Goal: Information Seeking & Learning: Learn about a topic

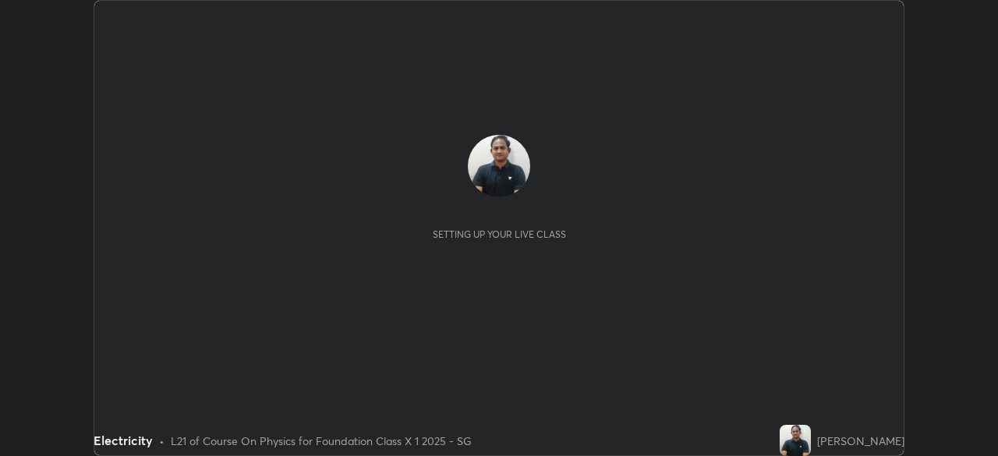
scroll to position [456, 997]
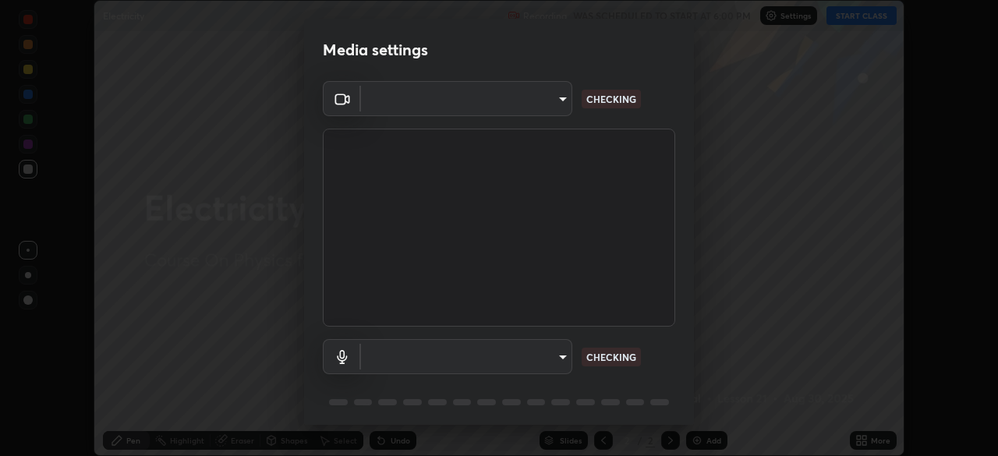
type input "846d0ba8f5080ab81b5b071cdfefeec17a04dc93fe71064fe08a1f5c66129023"
type input "communications"
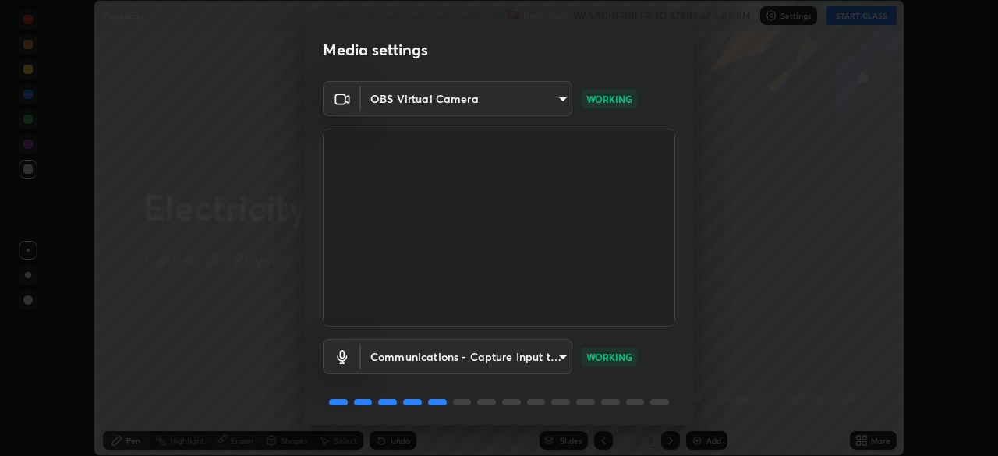
scroll to position [55, 0]
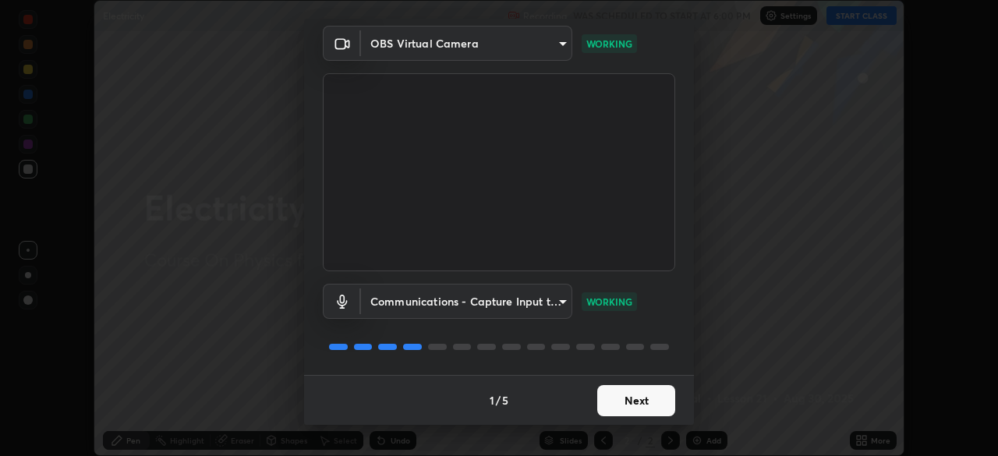
click at [597, 399] on button "Next" at bounding box center [636, 400] width 78 height 31
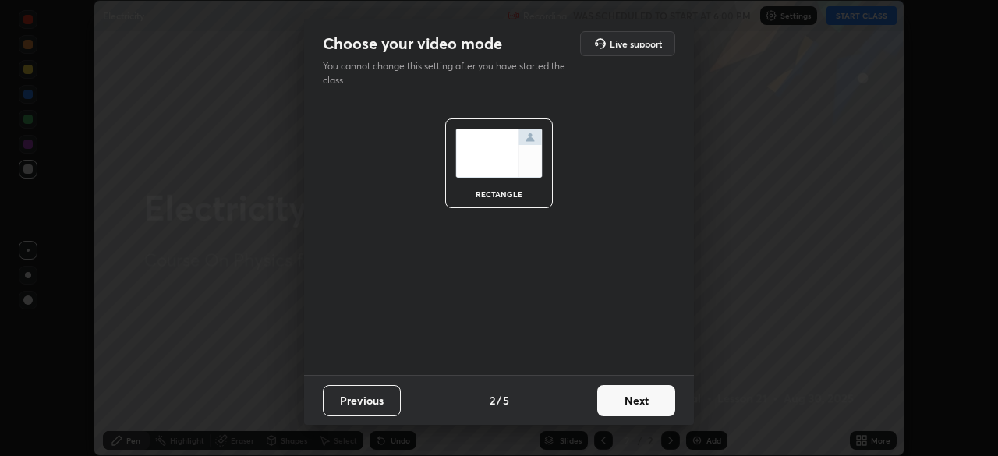
scroll to position [0, 0]
click at [601, 402] on button "Next" at bounding box center [636, 400] width 78 height 31
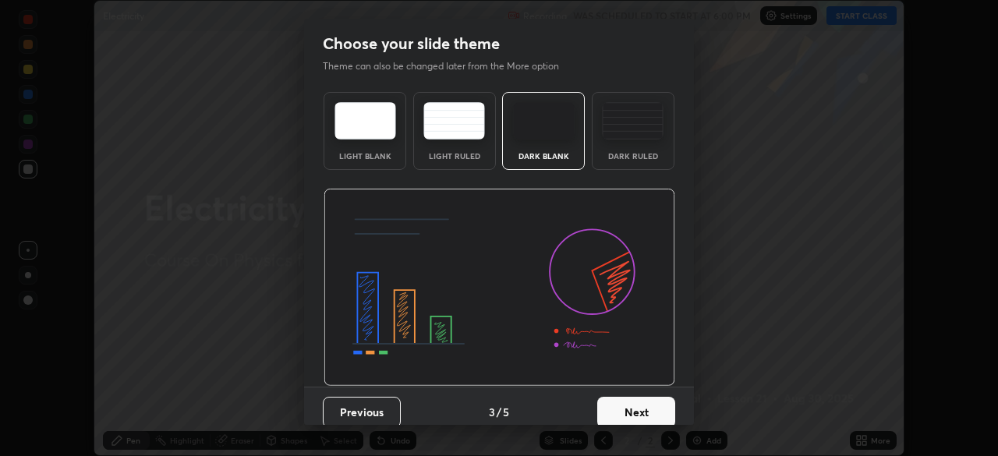
click at [601, 409] on button "Next" at bounding box center [636, 412] width 78 height 31
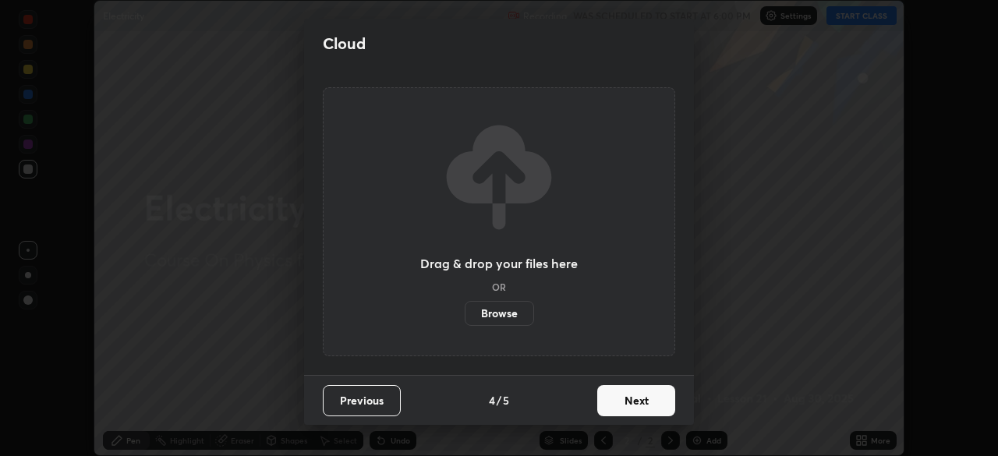
click at [603, 408] on button "Next" at bounding box center [636, 400] width 78 height 31
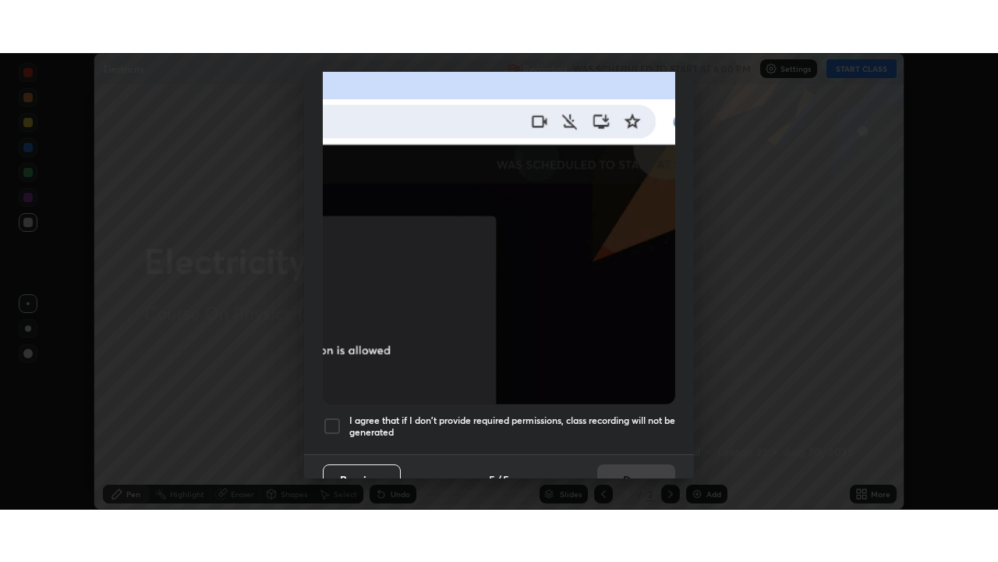
scroll to position [374, 0]
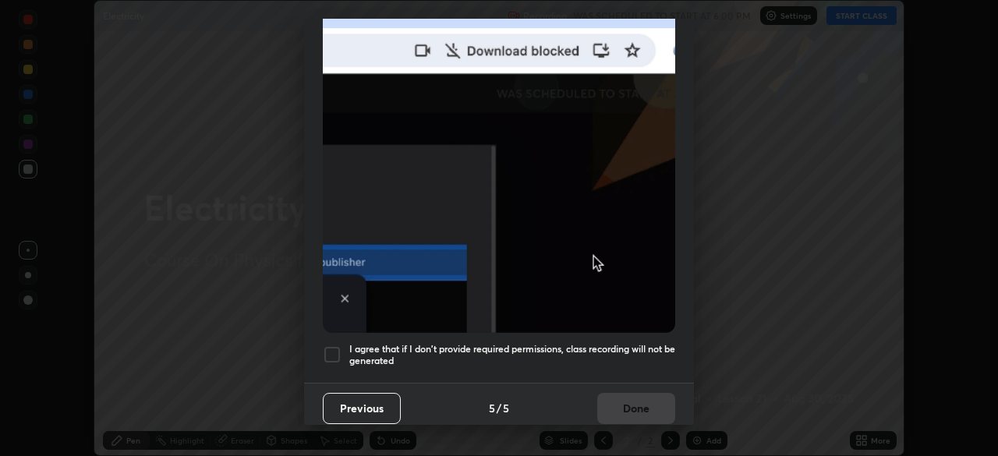
click at [333, 345] on div at bounding box center [332, 354] width 19 height 19
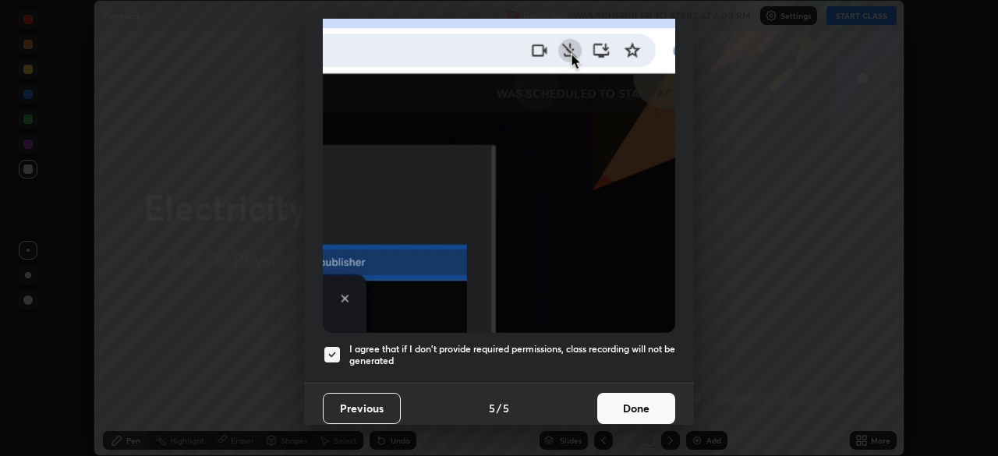
click at [607, 398] on button "Done" at bounding box center [636, 408] width 78 height 31
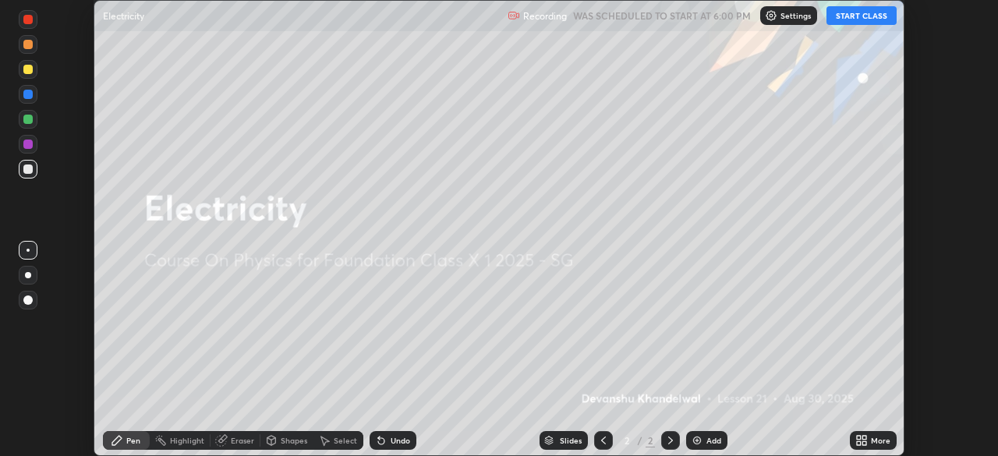
click at [851, 14] on button "START CLASS" at bounding box center [862, 15] width 70 height 19
click at [860, 438] on icon at bounding box center [859, 438] width 4 height 4
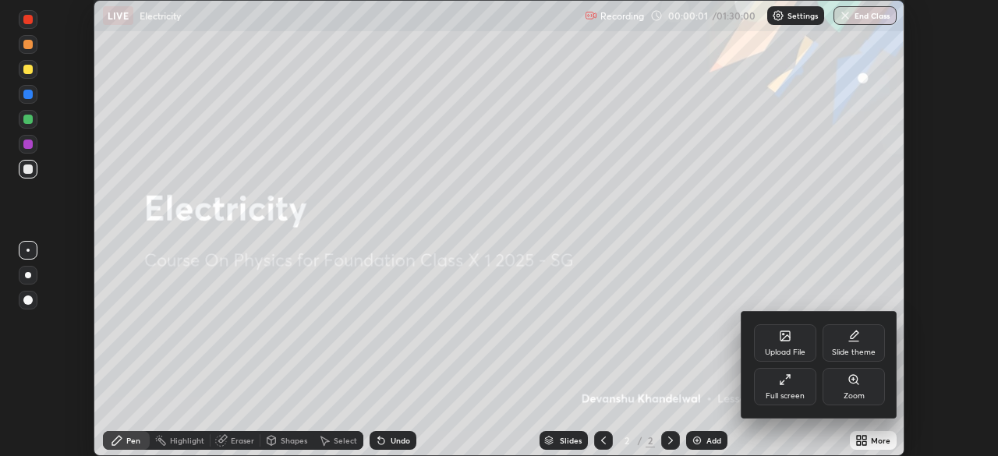
click at [768, 397] on div "Full screen" at bounding box center [785, 396] width 39 height 8
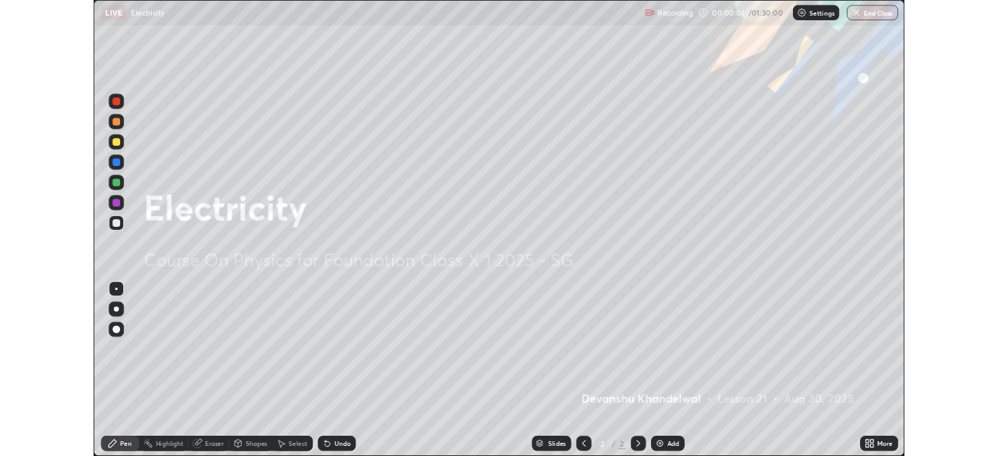
scroll to position [562, 998]
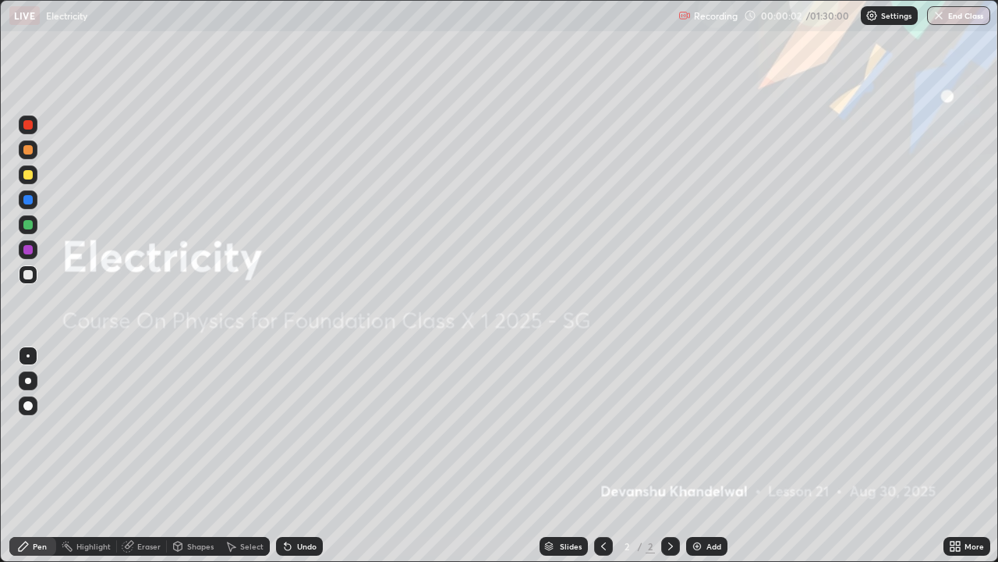
click at [698, 455] on img at bounding box center [697, 546] width 12 height 12
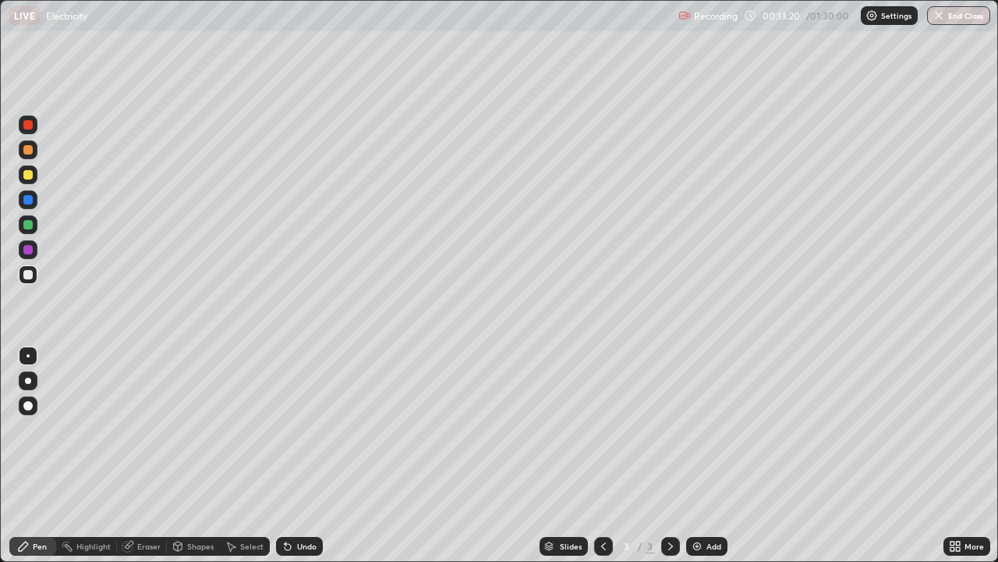
click at [689, 455] on div "Add" at bounding box center [706, 546] width 41 height 19
click at [597, 455] on icon at bounding box center [603, 546] width 12 height 12
click at [664, 455] on icon at bounding box center [670, 546] width 12 height 12
click at [310, 455] on div "Undo" at bounding box center [299, 546] width 47 height 19
click at [285, 455] on icon at bounding box center [286, 543] width 2 height 2
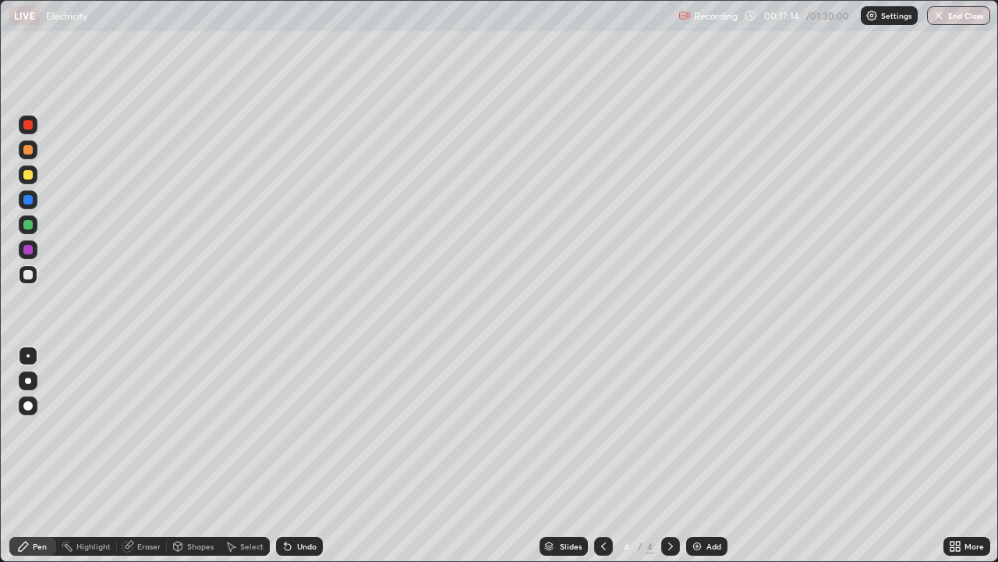
click at [297, 455] on div "Undo" at bounding box center [306, 546] width 19 height 8
click at [702, 455] on div "Add" at bounding box center [706, 546] width 41 height 19
click at [602, 455] on icon at bounding box center [603, 546] width 12 height 12
click at [668, 455] on icon at bounding box center [670, 546] width 12 height 12
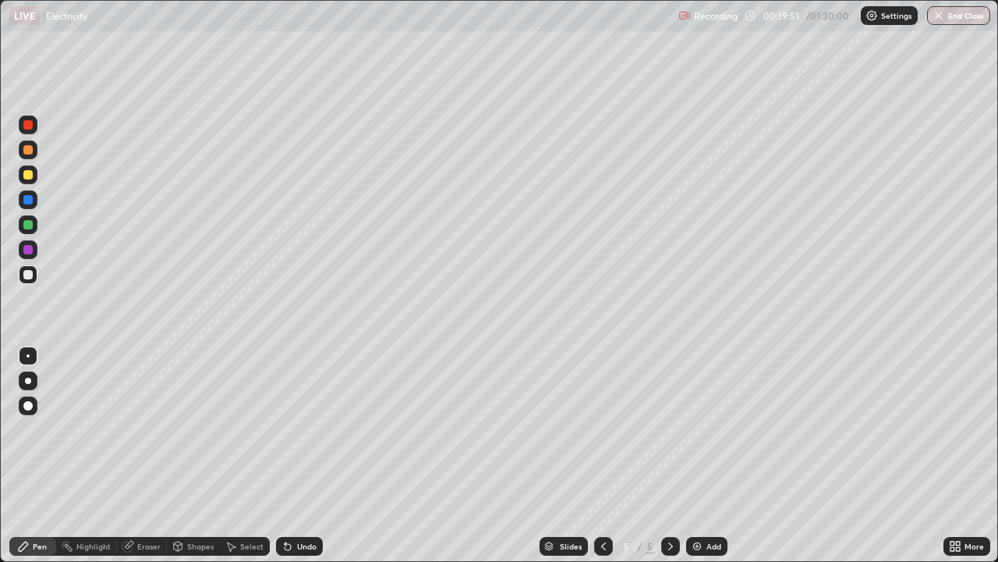
click at [602, 455] on icon at bounding box center [603, 546] width 12 height 12
click at [672, 455] on icon at bounding box center [670, 546] width 12 height 12
click at [303, 455] on div "Undo" at bounding box center [299, 546] width 47 height 19
click at [285, 455] on icon at bounding box center [288, 547] width 6 height 6
click at [694, 455] on img at bounding box center [697, 546] width 12 height 12
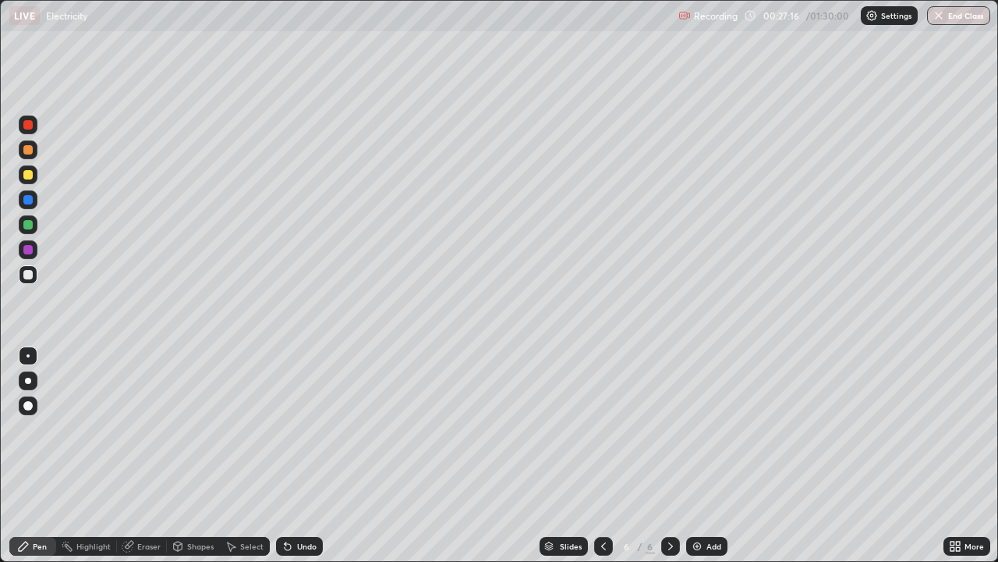
click at [304, 455] on div "Undo" at bounding box center [306, 546] width 19 height 8
click at [310, 455] on div "Undo" at bounding box center [306, 546] width 19 height 8
click at [306, 455] on div "Undo" at bounding box center [299, 546] width 47 height 19
click at [299, 455] on div "Undo" at bounding box center [306, 546] width 19 height 8
click at [301, 455] on div "Undo" at bounding box center [306, 546] width 19 height 8
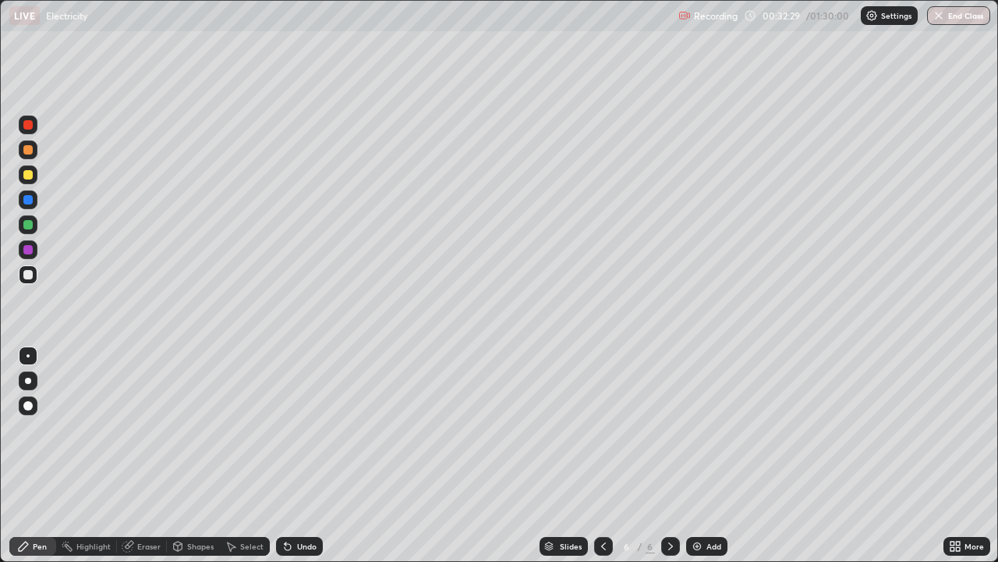
click at [695, 455] on img at bounding box center [697, 546] width 12 height 12
click at [600, 455] on icon at bounding box center [603, 546] width 12 height 12
click at [665, 455] on div at bounding box center [670, 545] width 19 height 31
click at [704, 455] on div "Add" at bounding box center [706, 546] width 41 height 19
click at [306, 455] on div "Undo" at bounding box center [299, 546] width 47 height 19
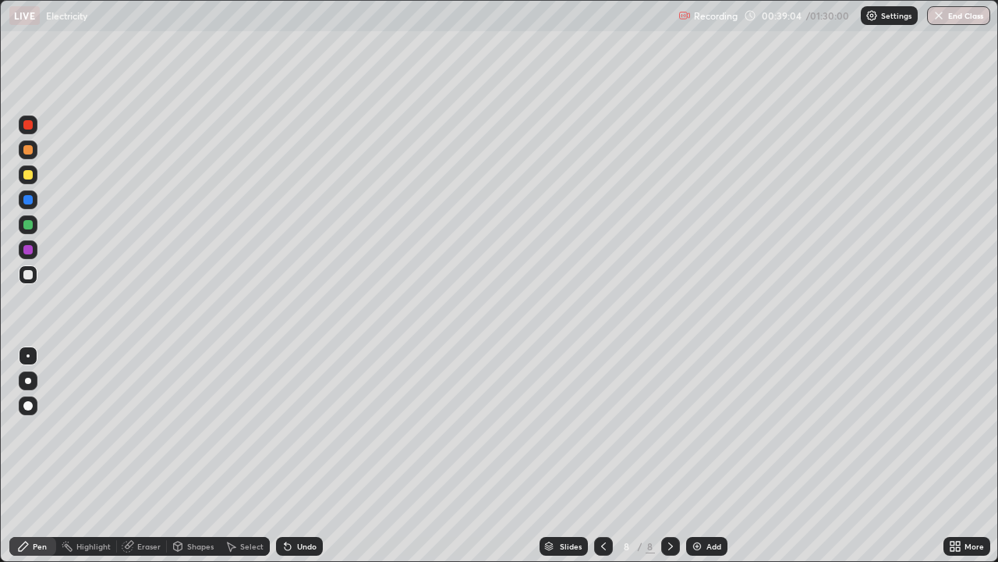
click at [302, 455] on div "Undo" at bounding box center [306, 546] width 19 height 8
click at [229, 455] on icon at bounding box center [231, 546] width 12 height 12
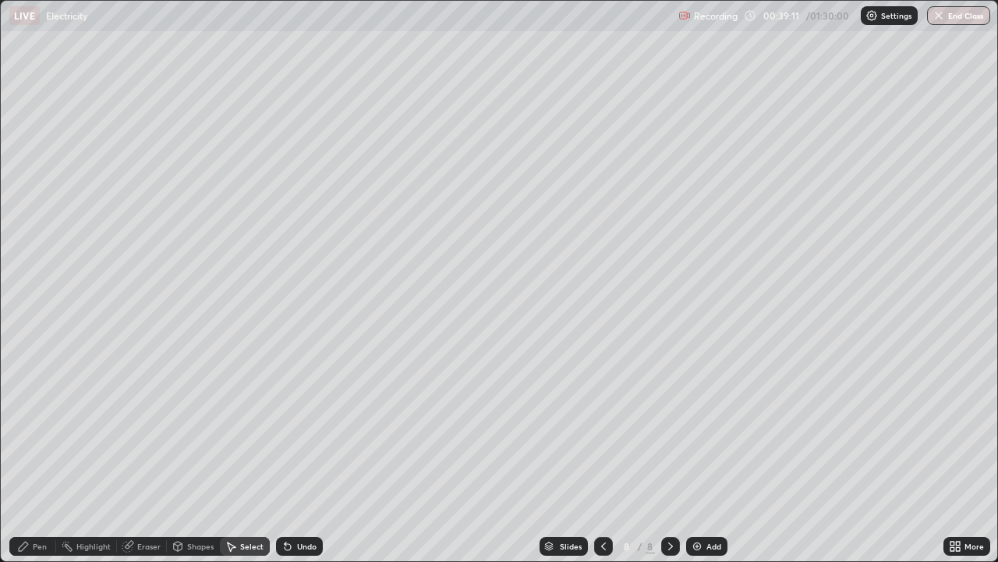
click at [186, 455] on div "Shapes" at bounding box center [193, 546] width 53 height 19
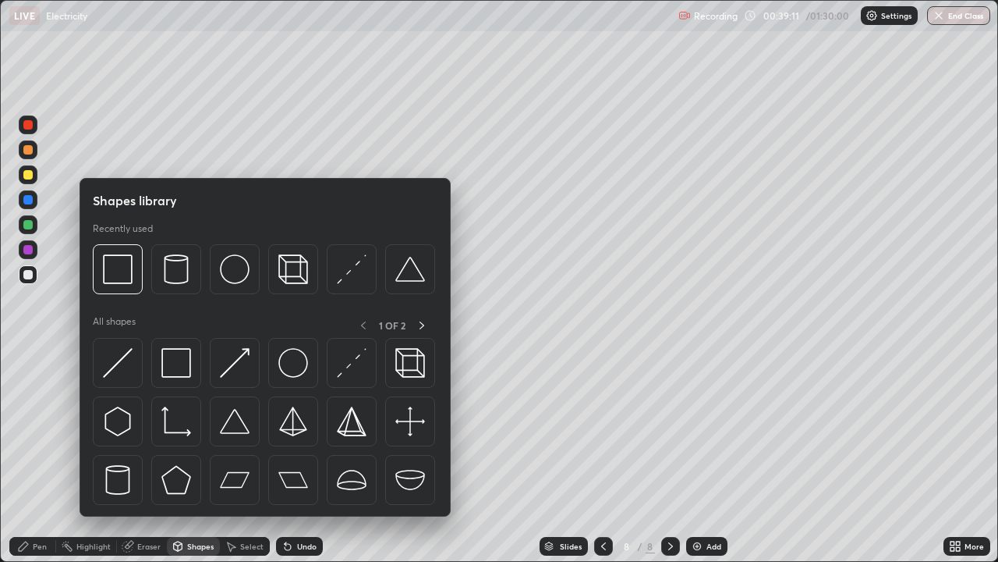
click at [140, 455] on div "Eraser" at bounding box center [148, 546] width 23 height 8
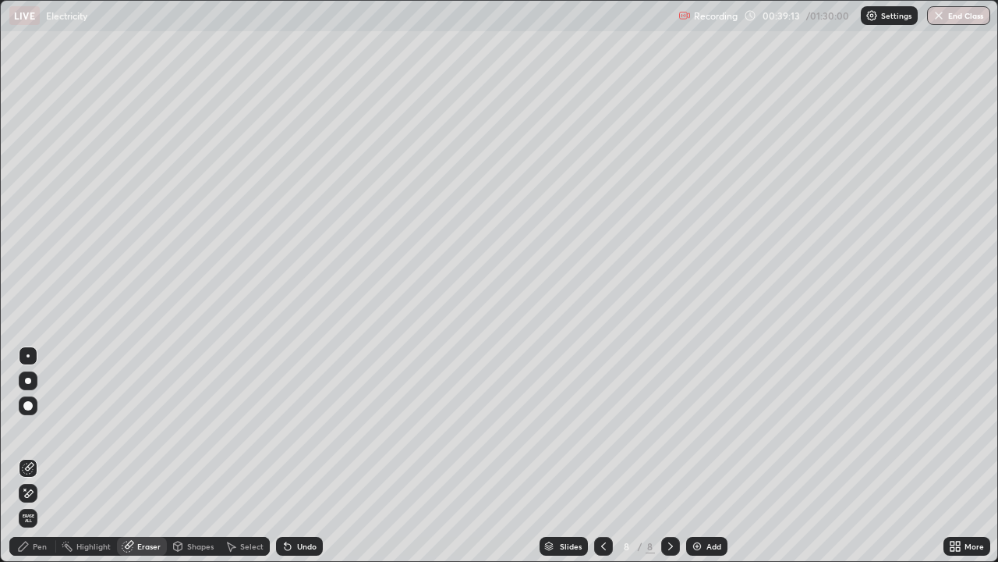
click at [15, 455] on div "Pen" at bounding box center [32, 546] width 47 height 19
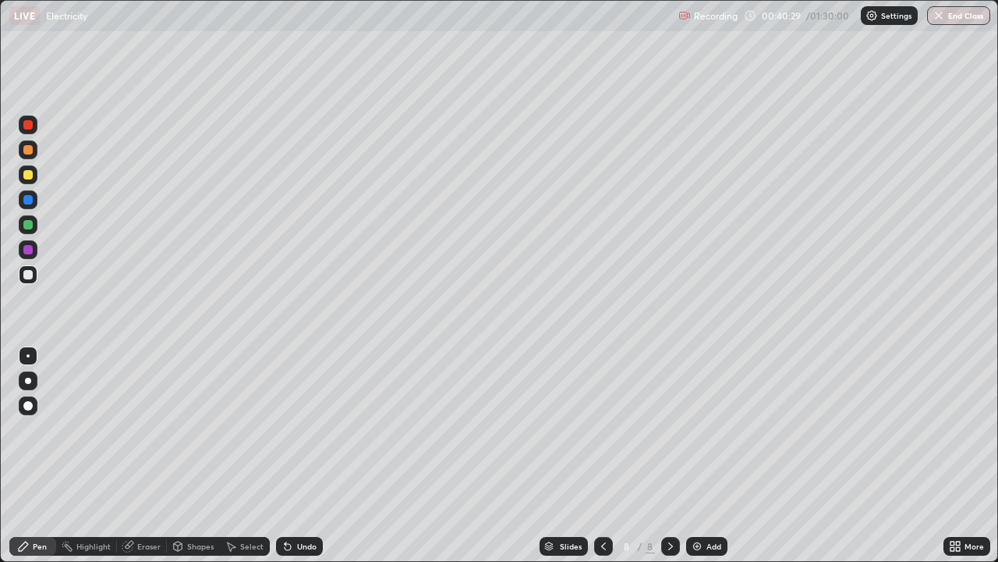
click at [303, 455] on div "Undo" at bounding box center [306, 546] width 19 height 8
click at [692, 455] on div "Add" at bounding box center [706, 546] width 41 height 19
click at [597, 455] on div at bounding box center [603, 546] width 19 height 19
click at [661, 455] on div at bounding box center [670, 546] width 19 height 19
click at [602, 455] on icon at bounding box center [603, 546] width 12 height 12
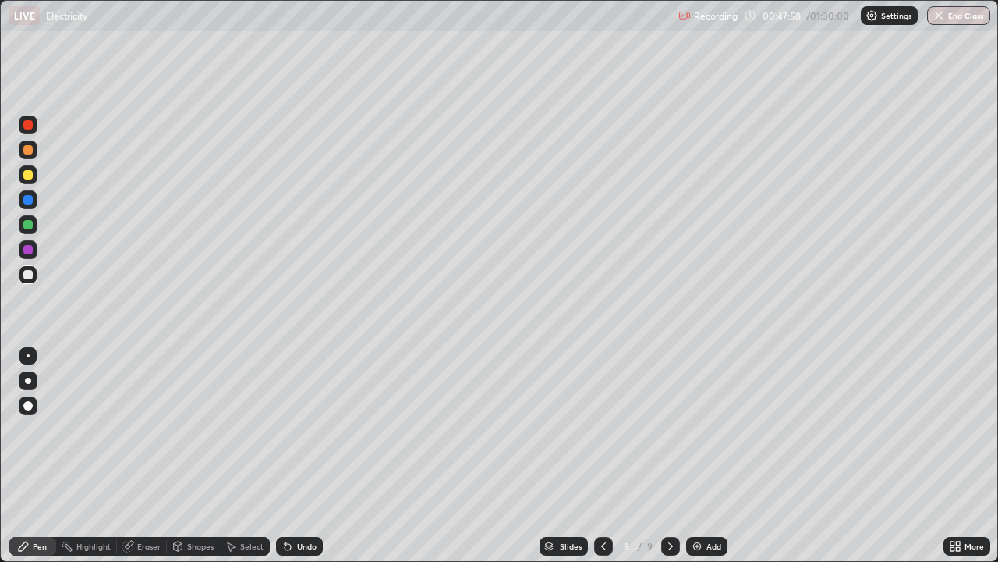
click at [669, 455] on icon at bounding box center [670, 546] width 12 height 12
click at [297, 455] on div "Undo" at bounding box center [306, 546] width 19 height 8
click at [292, 455] on div "Undo" at bounding box center [299, 546] width 47 height 19
click at [291, 455] on icon at bounding box center [288, 546] width 12 height 12
click at [290, 455] on icon at bounding box center [288, 546] width 12 height 12
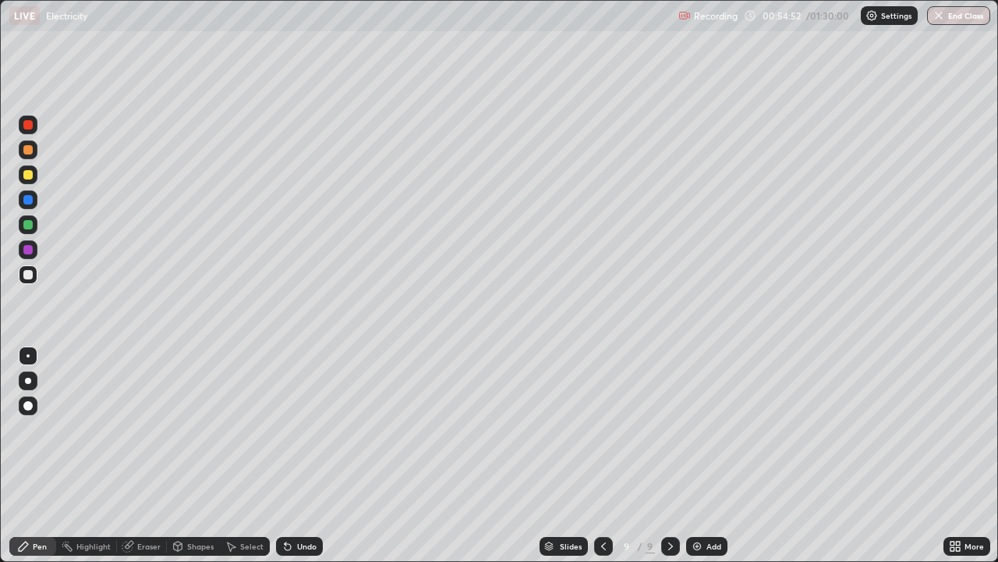
click at [285, 455] on icon at bounding box center [286, 543] width 2 height 2
click at [692, 455] on img at bounding box center [697, 546] width 12 height 12
click at [700, 455] on img at bounding box center [697, 546] width 12 height 12
click at [285, 455] on icon at bounding box center [288, 547] width 6 height 6
click at [90, 455] on div "Highlight" at bounding box center [93, 546] width 34 height 8
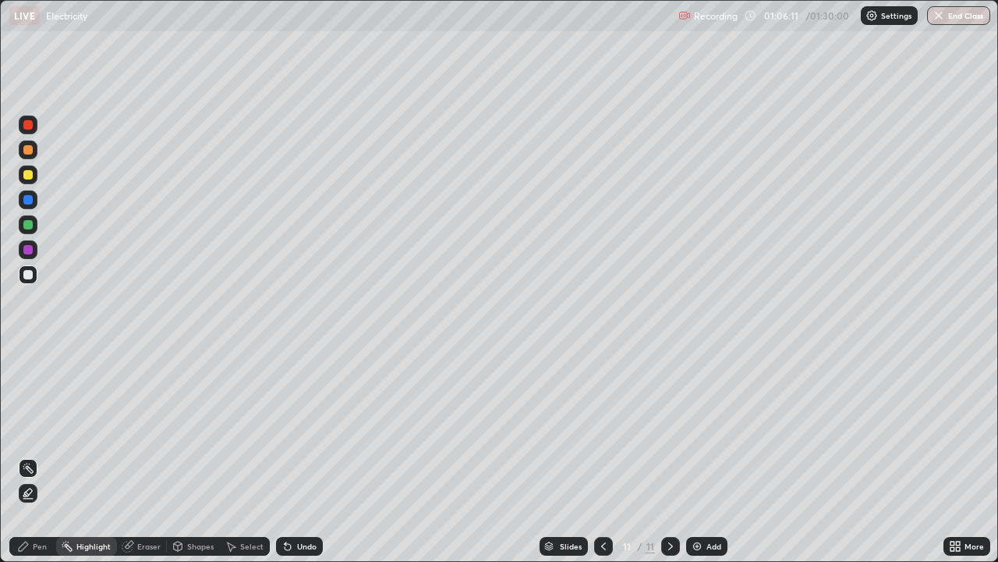
click at [698, 455] on img at bounding box center [697, 546] width 12 height 12
click at [33, 455] on div "Pen" at bounding box center [40, 546] width 14 height 8
click at [297, 455] on div "Undo" at bounding box center [299, 546] width 47 height 19
click at [293, 455] on div "Undo" at bounding box center [299, 546] width 47 height 19
click at [295, 455] on div "Undo" at bounding box center [299, 546] width 47 height 19
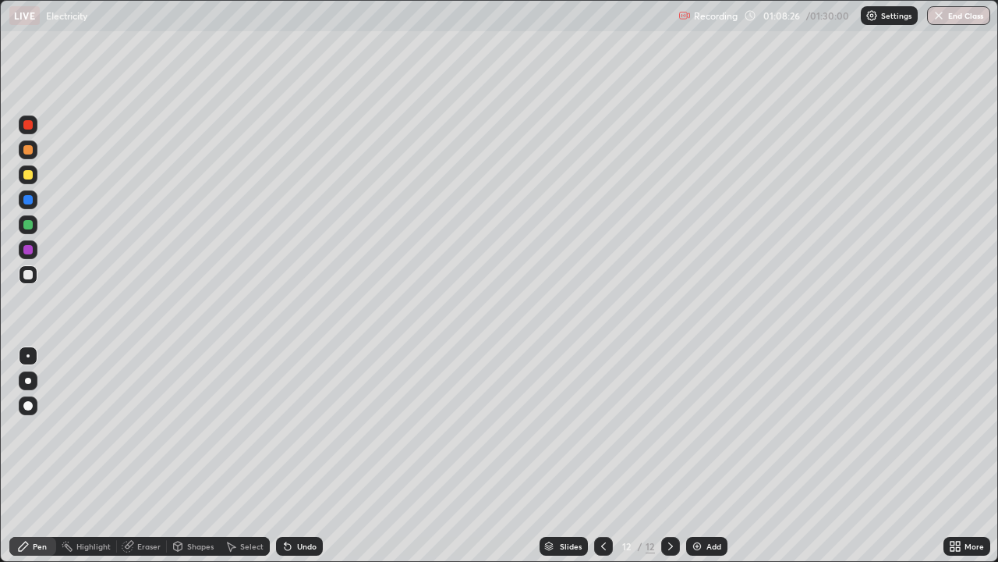
click at [601, 455] on div at bounding box center [603, 546] width 19 height 19
click at [666, 455] on div at bounding box center [670, 546] width 19 height 19
click at [594, 455] on div at bounding box center [603, 545] width 19 height 31
click at [697, 455] on img at bounding box center [697, 546] width 12 height 12
click at [193, 455] on div "Shapes" at bounding box center [200, 546] width 27 height 8
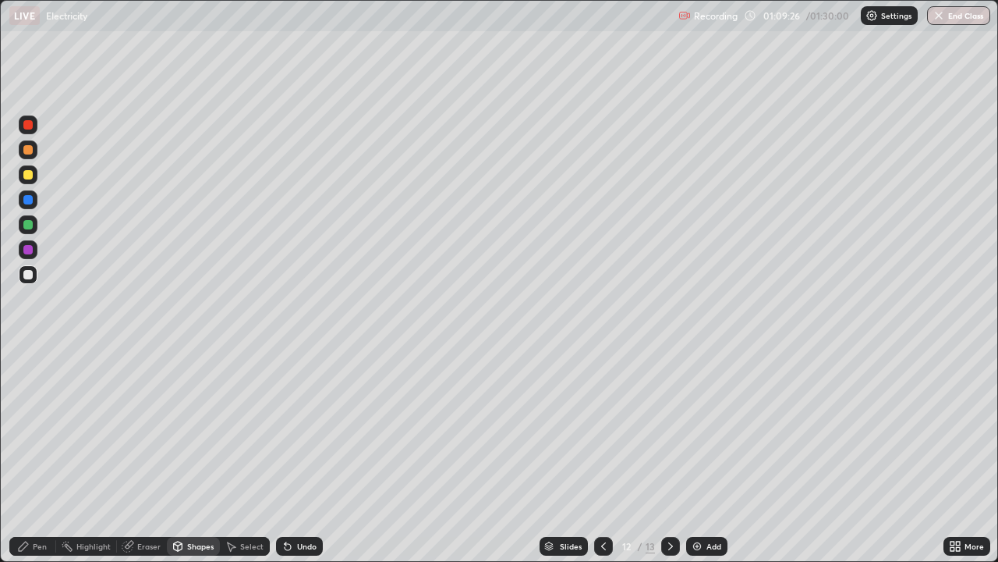
click at [151, 455] on div "Eraser" at bounding box center [148, 546] width 23 height 8
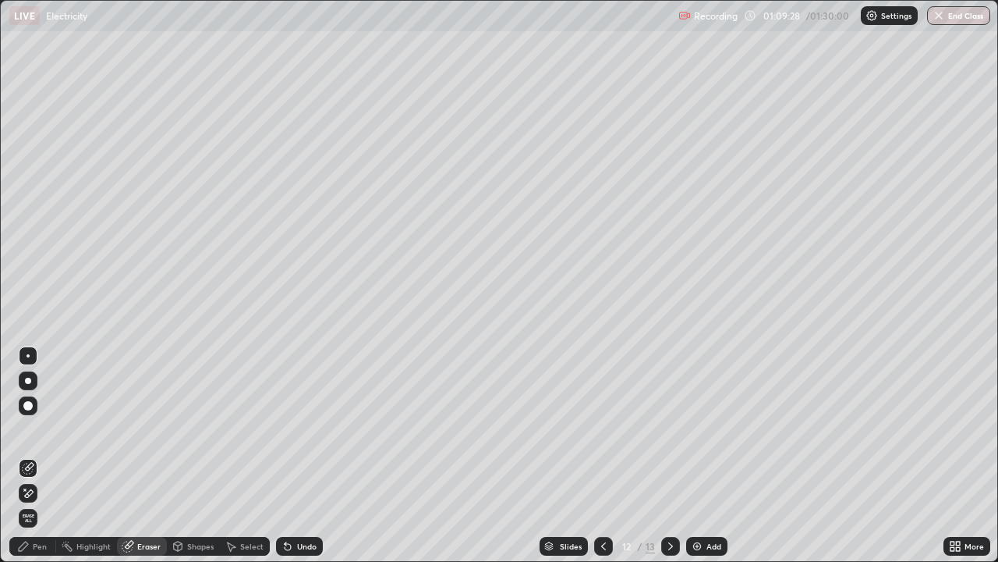
click at [32, 455] on div "Pen" at bounding box center [32, 546] width 47 height 19
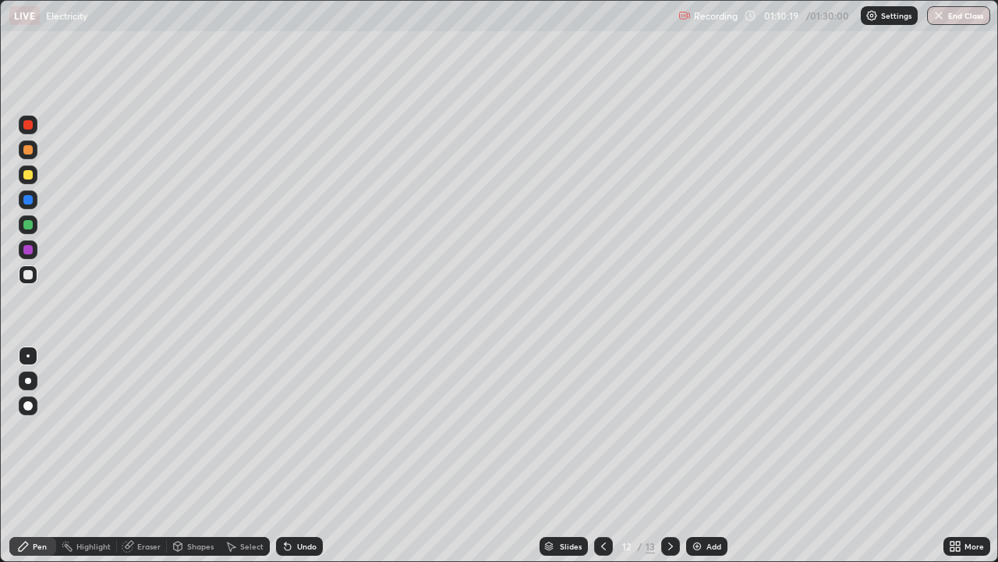
click at [696, 455] on img at bounding box center [697, 546] width 12 height 12
click at [182, 455] on icon at bounding box center [178, 546] width 12 height 12
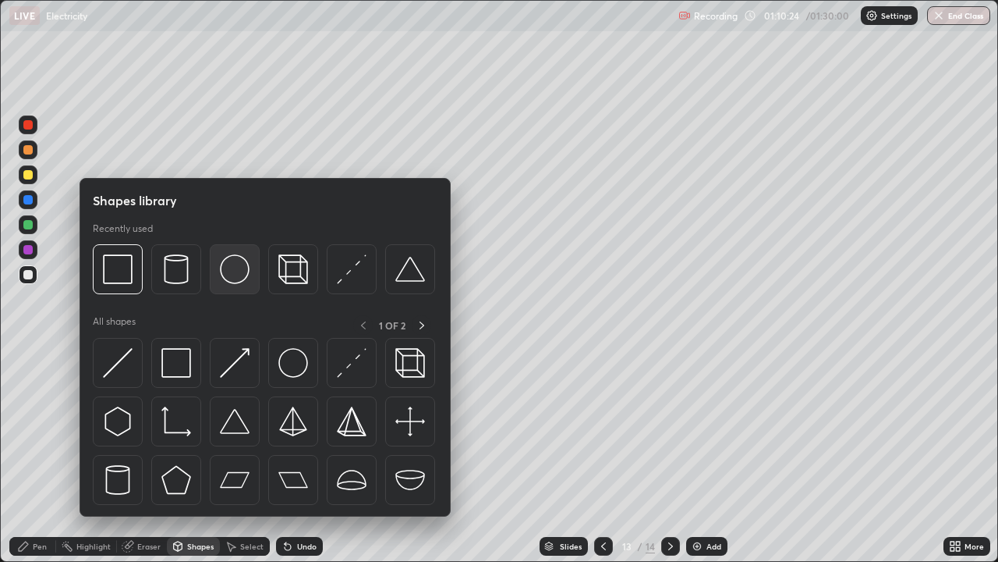
click at [221, 276] on img at bounding box center [235, 269] width 30 height 30
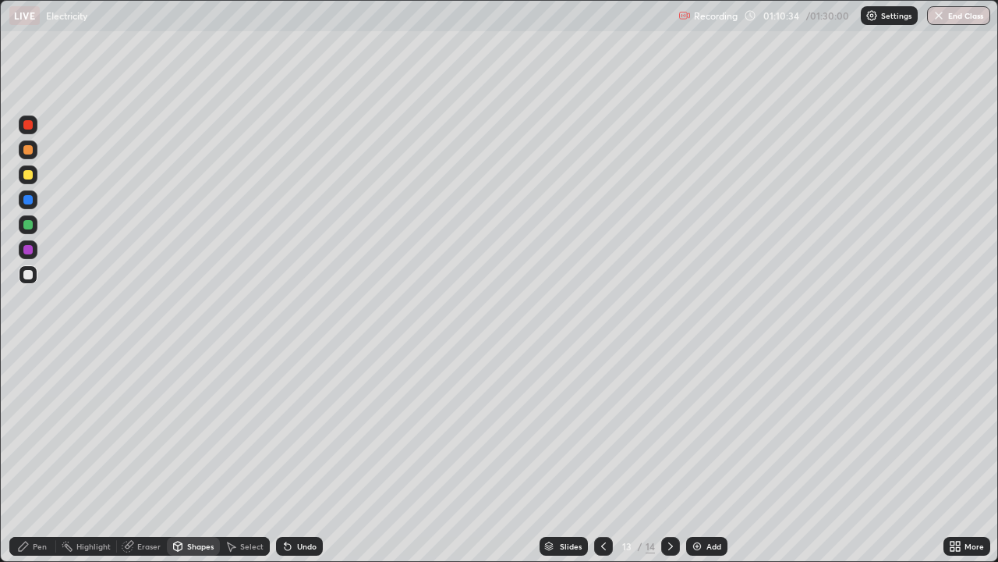
click at [32, 455] on div "Pen" at bounding box center [32, 546] width 47 height 19
click at [33, 455] on div "Pen" at bounding box center [40, 546] width 14 height 8
click at [277, 455] on div "Undo" at bounding box center [299, 546] width 47 height 19
click at [76, 455] on div "Highlight" at bounding box center [93, 546] width 34 height 8
click at [32, 455] on div "Pen" at bounding box center [32, 546] width 47 height 19
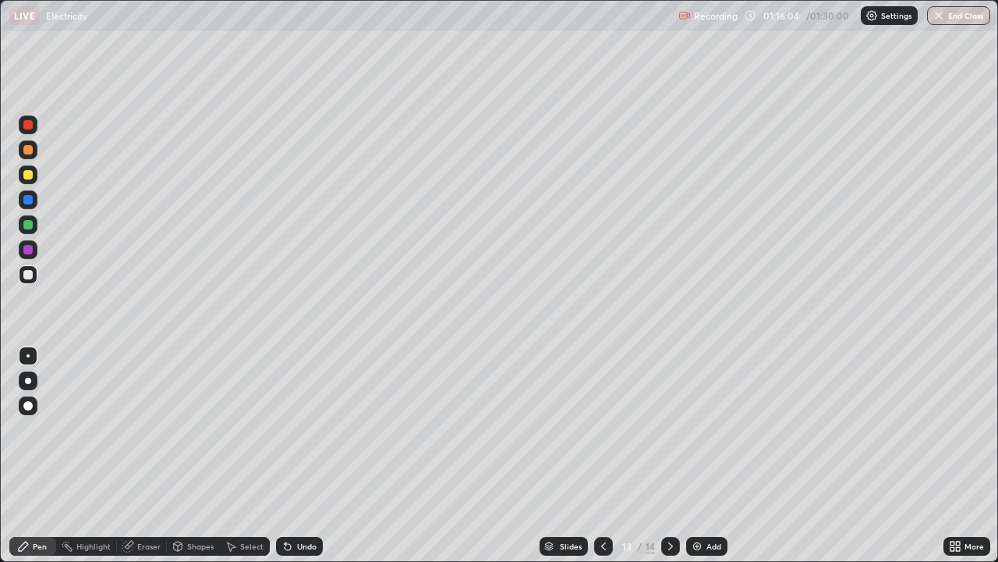
click at [698, 455] on img at bounding box center [697, 546] width 12 height 12
click at [294, 455] on div "Undo" at bounding box center [299, 546] width 47 height 19
click at [297, 455] on div "Undo" at bounding box center [299, 546] width 47 height 19
click at [29, 250] on div at bounding box center [27, 249] width 9 height 9
click at [20, 273] on div at bounding box center [28, 274] width 19 height 19
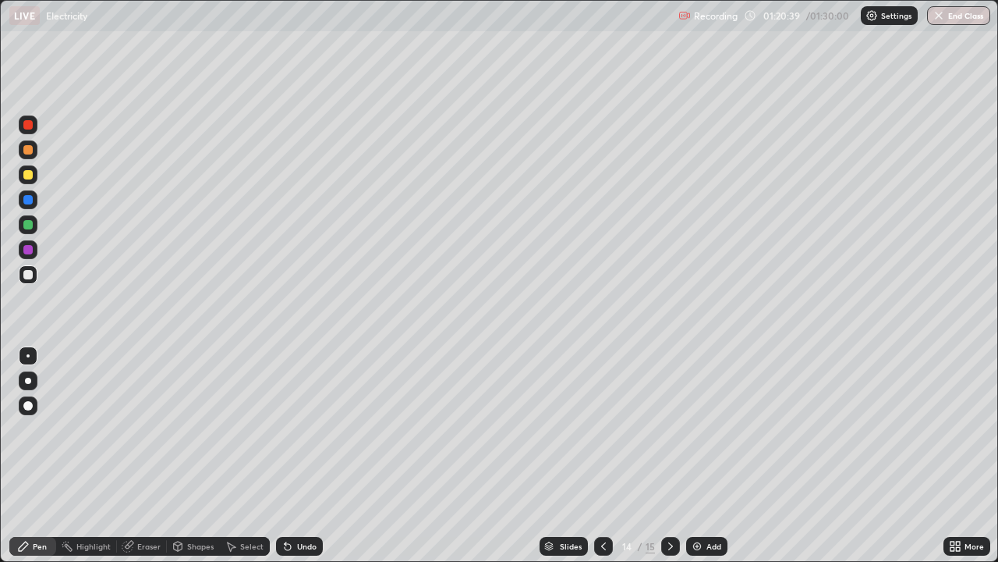
click at [29, 275] on div at bounding box center [27, 274] width 9 height 9
click at [662, 455] on div at bounding box center [670, 546] width 19 height 19
click at [698, 455] on img at bounding box center [697, 546] width 12 height 12
click at [939, 16] on img "button" at bounding box center [939, 15] width 12 height 12
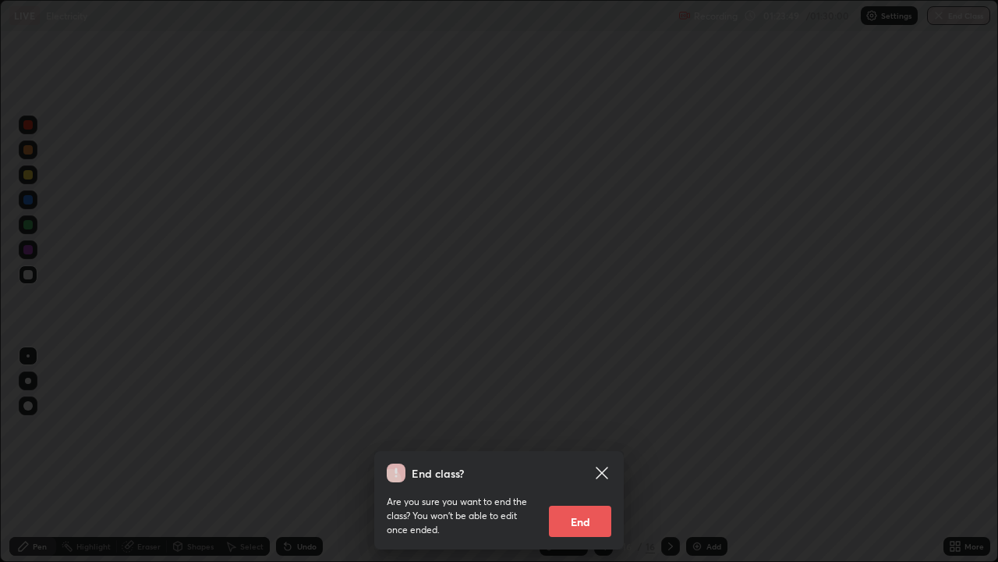
click at [571, 455] on button "End" at bounding box center [580, 520] width 62 height 31
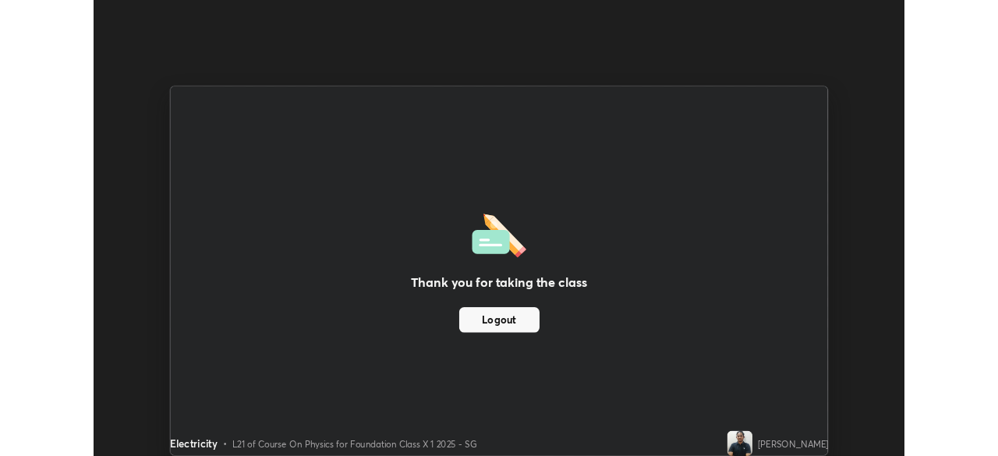
scroll to position [77533, 76991]
